Goal: Find specific page/section: Find specific page/section

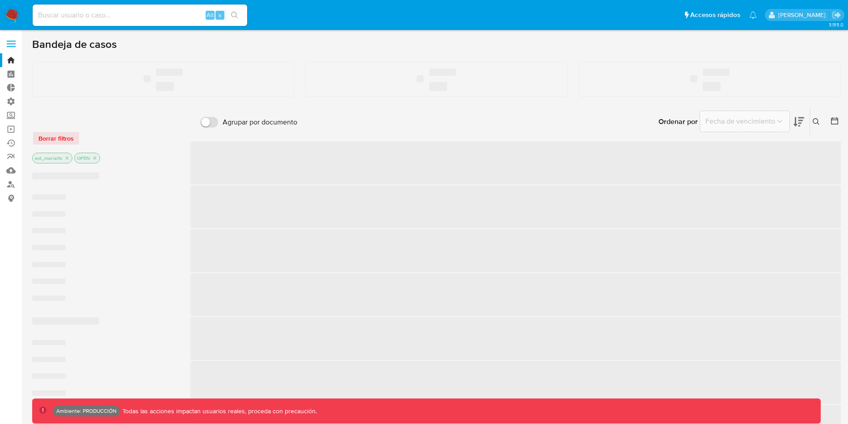
click at [13, 42] on label at bounding box center [11, 43] width 22 height 19
click at [0, 0] on input "checkbox" at bounding box center [0, 0] width 0 height 0
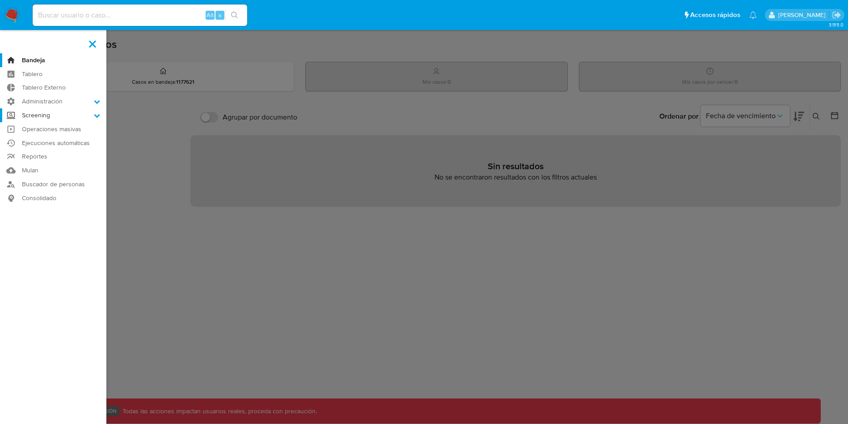
click at [95, 114] on icon at bounding box center [97, 116] width 6 height 4
click at [0, 0] on input "Screening" at bounding box center [0, 0] width 0 height 0
click at [34, 158] on link "Watchlist" at bounding box center [53, 161] width 106 height 11
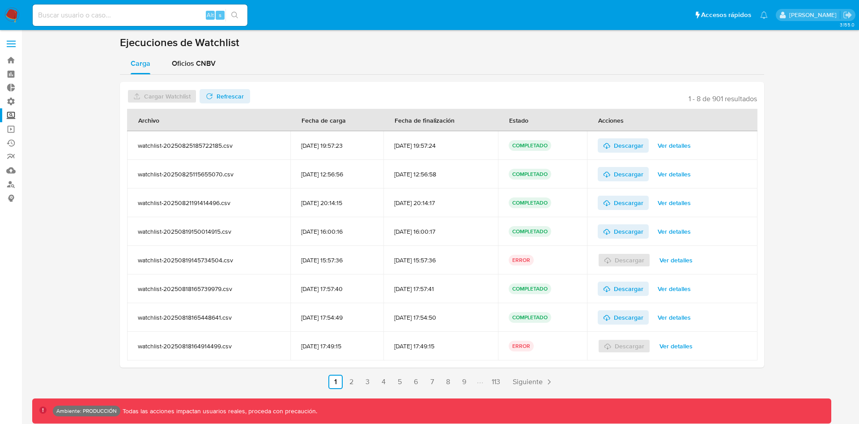
drag, startPoint x: 235, startPoint y: 148, endPoint x: 132, endPoint y: 144, distance: 102.9
click at [132, 144] on td "watchlist-20250825185722185.csv" at bounding box center [208, 145] width 163 height 29
click at [206, 59] on span "Oficios CNBV" at bounding box center [194, 63] width 44 height 10
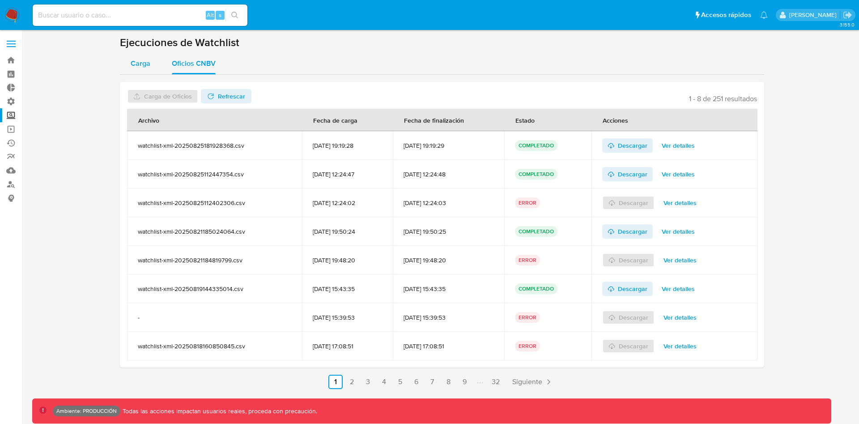
click at [148, 59] on span "Carga" at bounding box center [141, 63] width 20 height 10
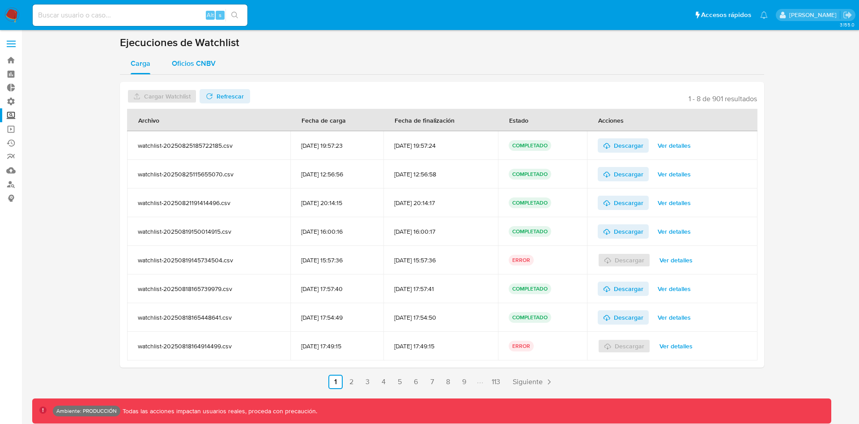
click at [225, 67] on button "Oficios CNBV" at bounding box center [193, 63] width 65 height 21
